Goal: Find contact information: Obtain details needed to contact an individual or organization

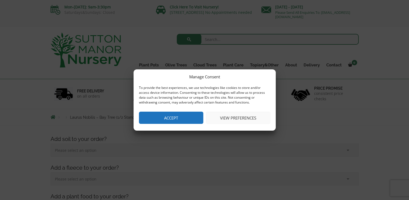
click at [179, 119] on button "Accept" at bounding box center [171, 117] width 64 height 12
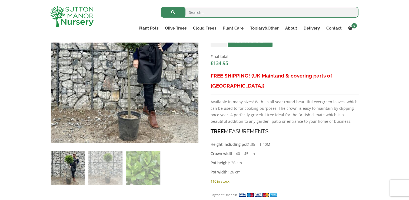
scroll to position [210, 0]
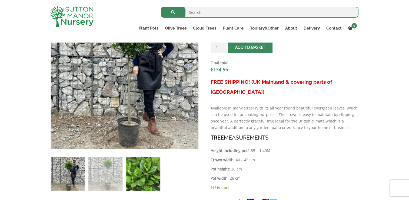
click at [136, 170] on img at bounding box center [143, 174] width 34 height 34
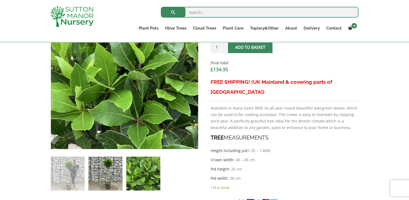
click at [102, 175] on img at bounding box center [105, 173] width 34 height 34
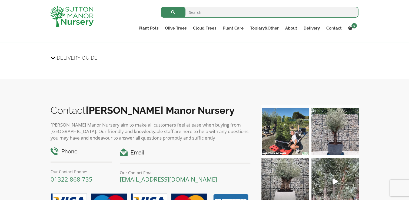
scroll to position [739, 0]
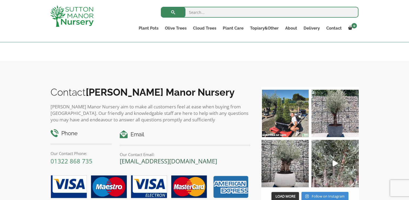
drag, startPoint x: 229, startPoint y: 151, endPoint x: 121, endPoint y: 151, distance: 107.4
click at [121, 157] on p "[EMAIL_ADDRESS][DOMAIN_NAME]" at bounding box center [185, 160] width 131 height 6
copy link "[EMAIL_ADDRESS][DOMAIN_NAME]"
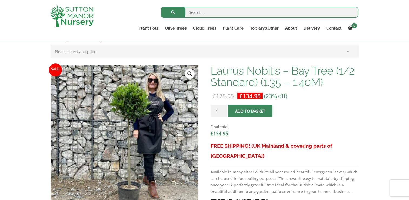
scroll to position [166, 0]
